Goal: Navigation & Orientation: Find specific page/section

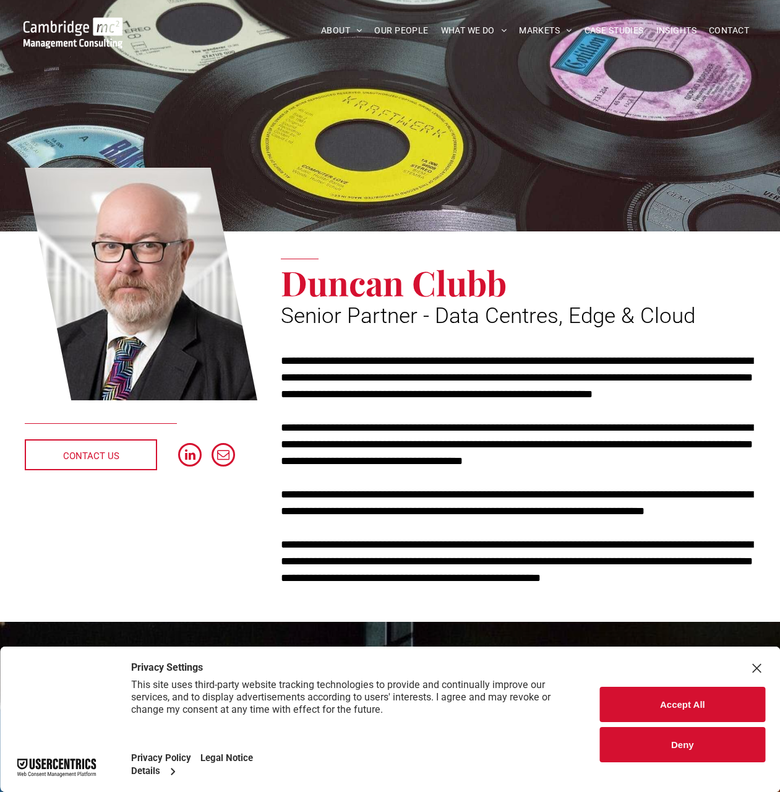
click at [687, 745] on button "Deny" at bounding box center [682, 744] width 165 height 35
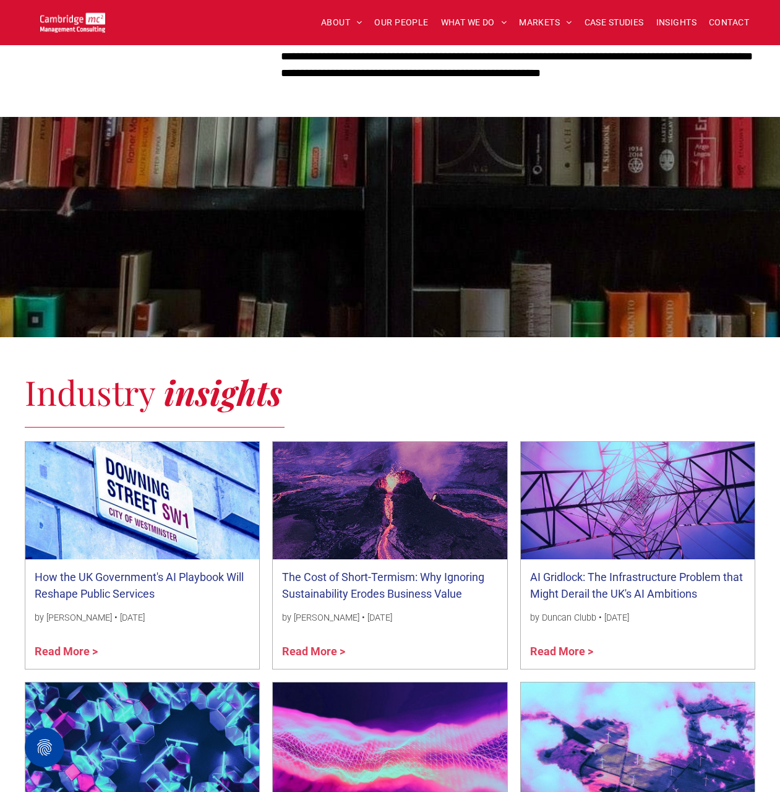
scroll to position [757, 0]
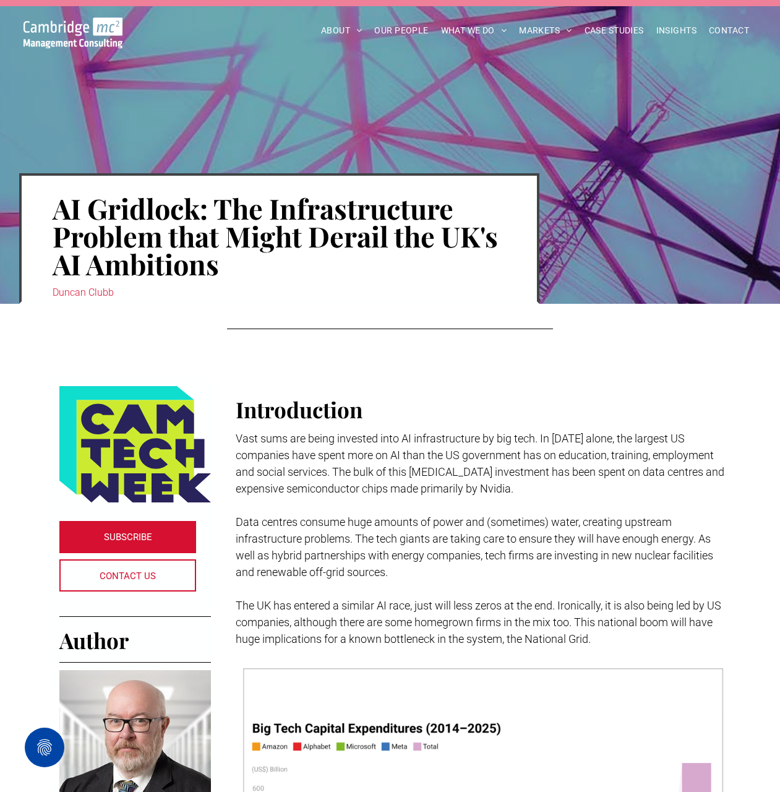
click at [76, 29] on img at bounding box center [73, 32] width 99 height 31
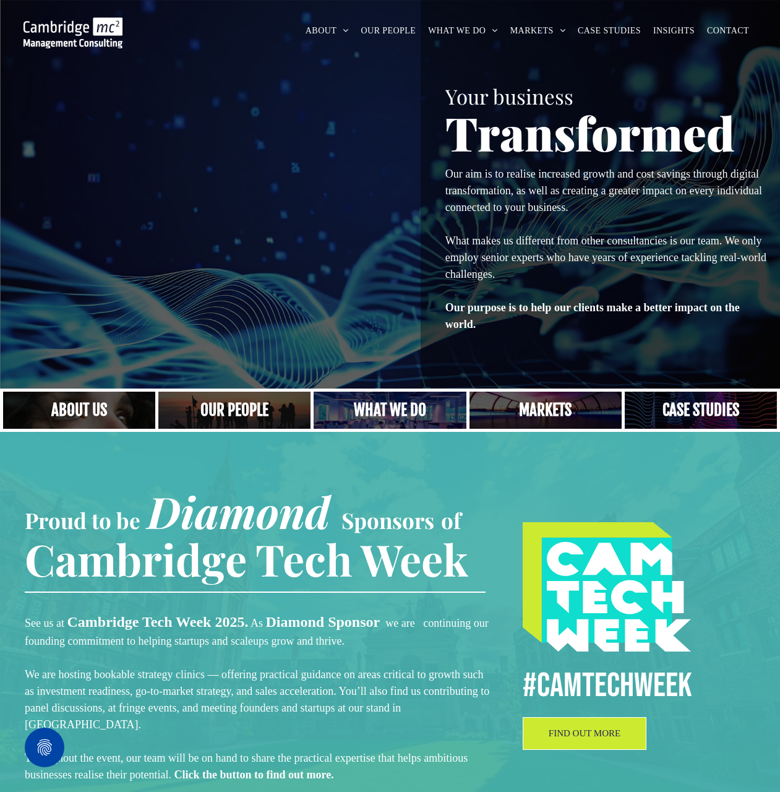
click at [259, 406] on link "A crowd in silhouette at sunset, on a rise or lookout point" at bounding box center [234, 410] width 161 height 40
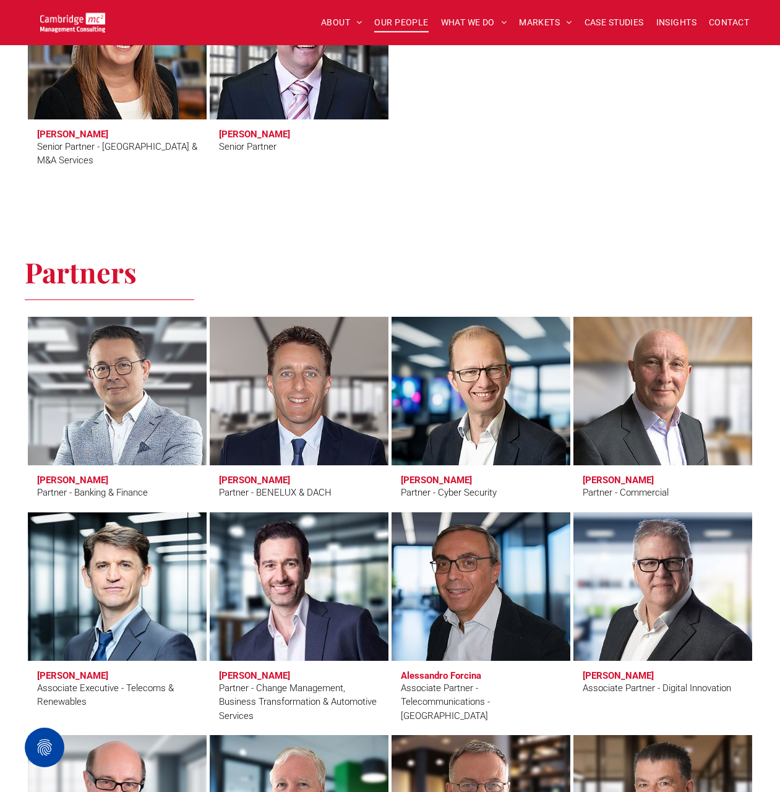
scroll to position [1956, 0]
